Goal: Task Accomplishment & Management: Manage account settings

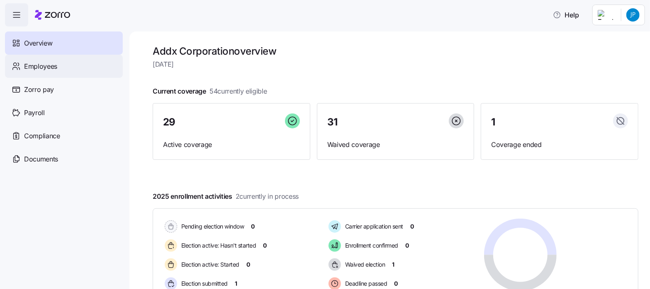
click at [36, 65] on span "Employees" at bounding box center [40, 66] width 33 height 10
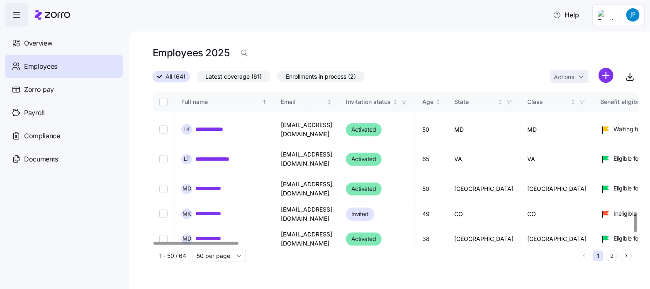
scroll to position [1033, 0]
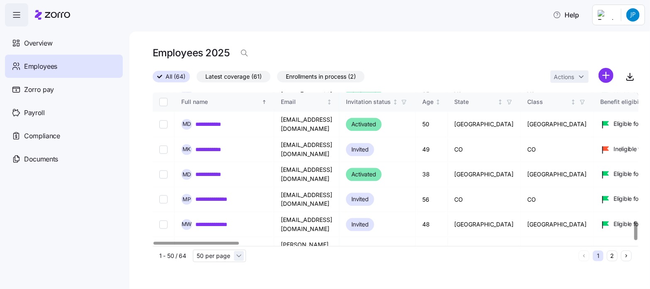
drag, startPoint x: 240, startPoint y: 258, endPoint x: 234, endPoint y: 258, distance: 5.8
click at [241, 258] on input "50 per page" at bounding box center [219, 256] width 53 height 12
drag, startPoint x: 209, startPoint y: 225, endPoint x: 225, endPoint y: 209, distance: 23.5
click at [209, 224] on span "100 per page" at bounding box center [217, 225] width 36 height 9
type input "100 per page"
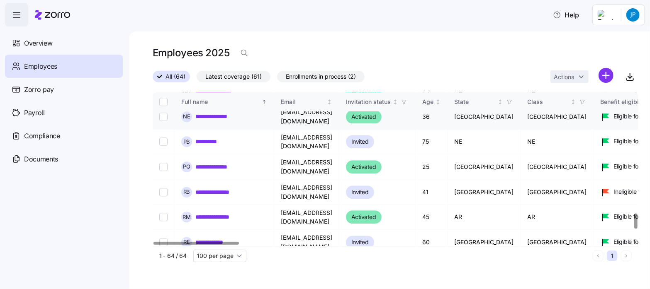
scroll to position [1348, 0]
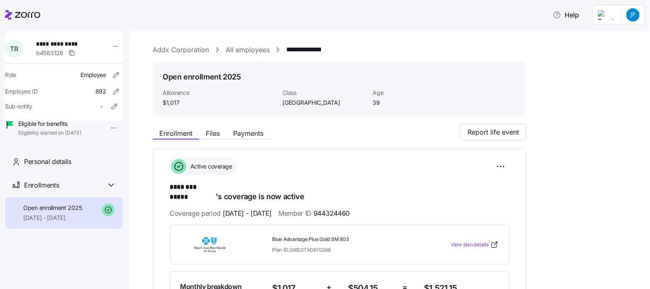
drag, startPoint x: 236, startPoint y: 51, endPoint x: 218, endPoint y: 58, distance: 20.1
click at [237, 51] on link "All employees" at bounding box center [247, 50] width 44 height 10
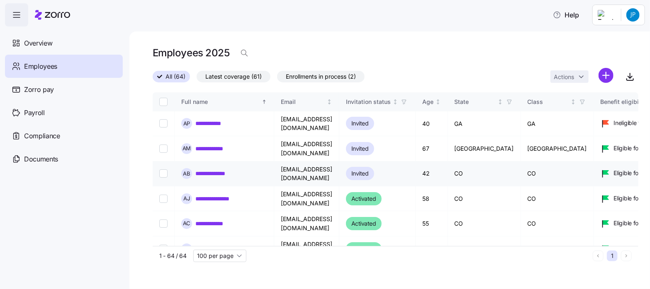
scroll to position [276, 0]
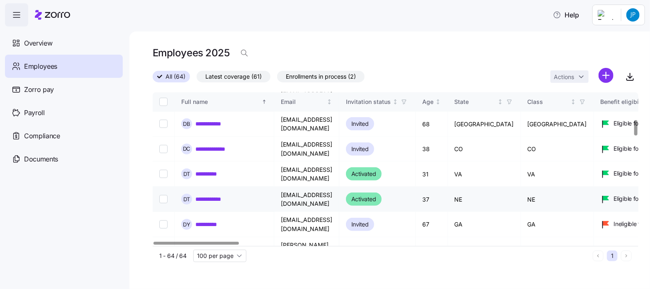
click at [218, 195] on link "**********" at bounding box center [213, 199] width 37 height 8
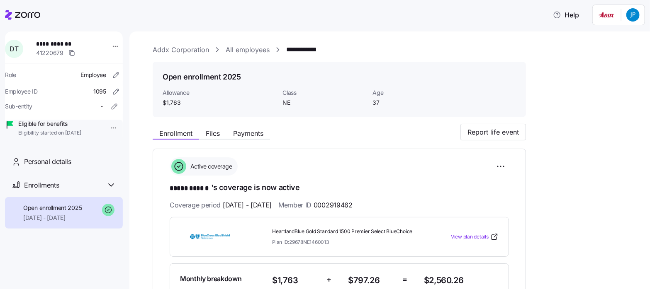
click at [29, 12] on icon at bounding box center [27, 15] width 25 height 6
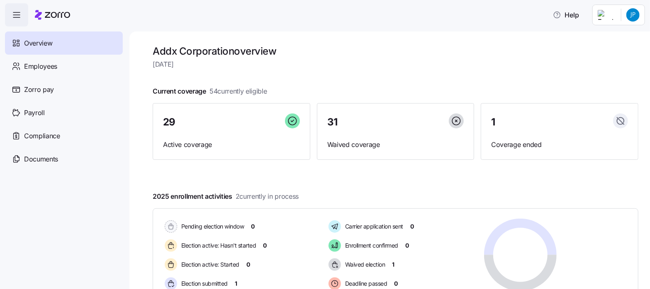
click at [635, 17] on html "Help Overview Employees Zorro pay Payroll Compliance Documents Addx Corporation…" at bounding box center [325, 142] width 650 height 284
click at [604, 82] on div "Log out" at bounding box center [599, 84] width 32 height 9
